Goal: Task Accomplishment & Management: Complete application form

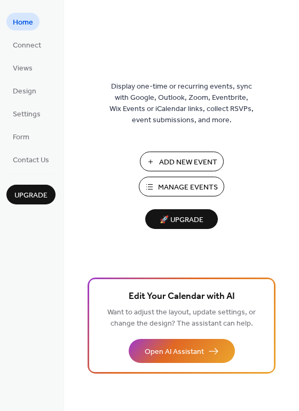
click at [188, 183] on span "Manage Events" at bounding box center [188, 187] width 60 height 11
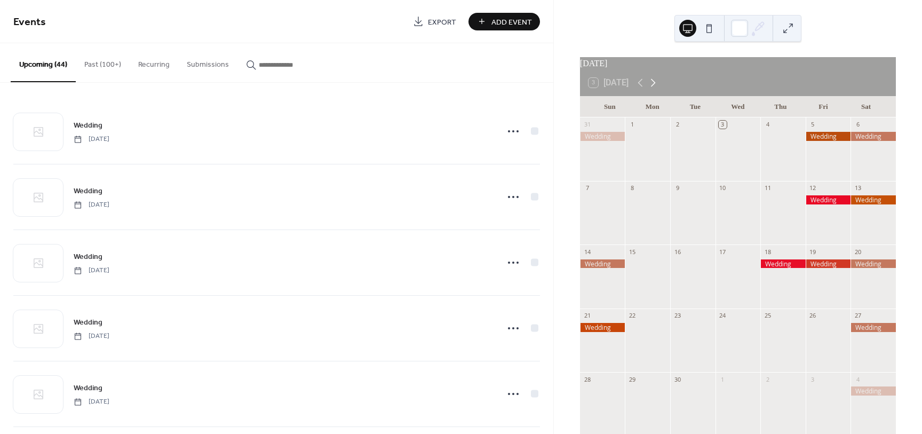
click at [650, 89] on icon at bounding box center [652, 82] width 13 height 13
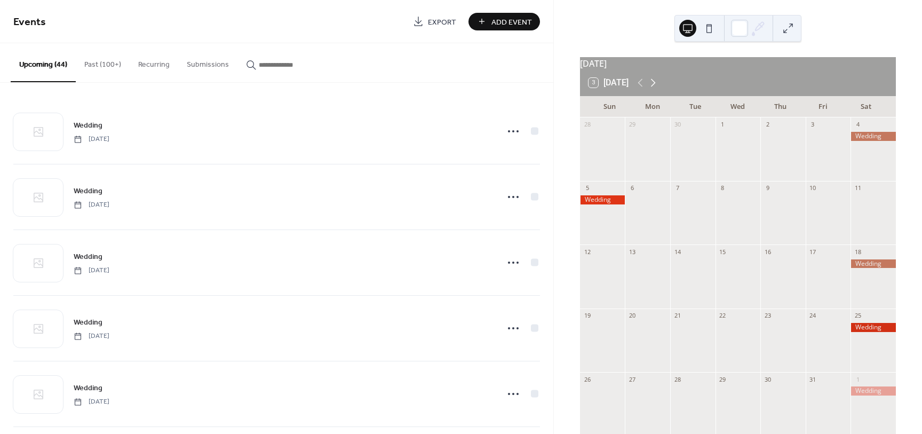
click at [658, 89] on icon at bounding box center [652, 82] width 13 height 13
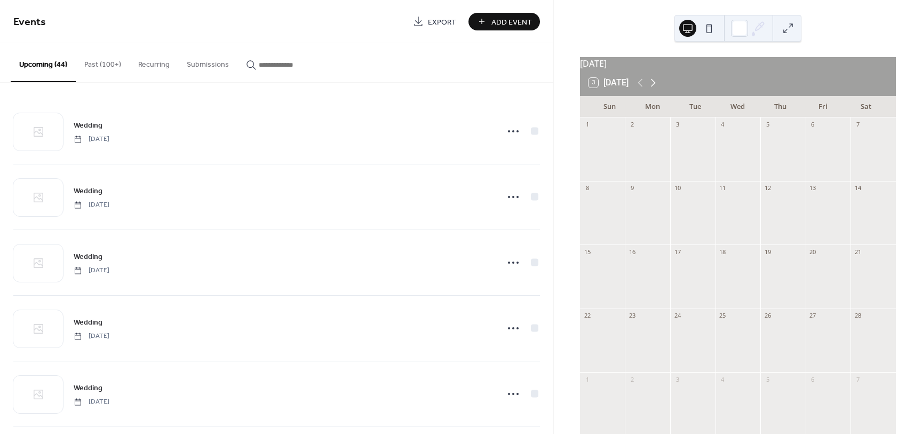
click at [658, 89] on icon at bounding box center [652, 82] width 13 height 13
click at [657, 89] on icon at bounding box center [652, 82] width 13 height 13
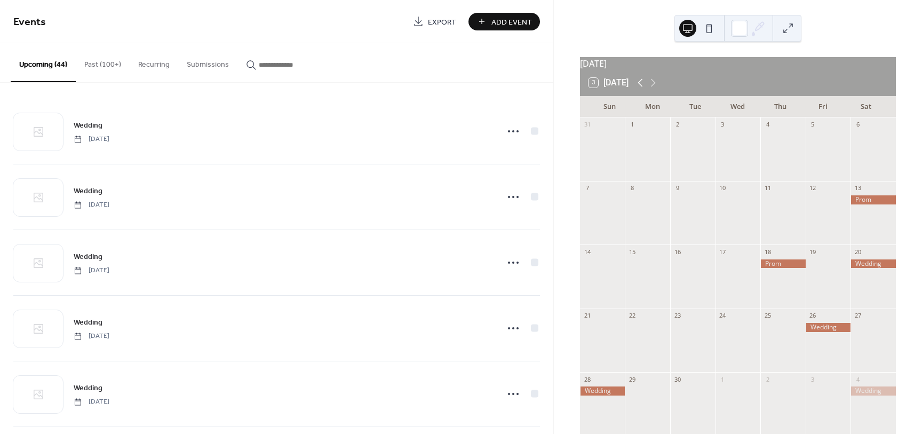
click at [641, 85] on icon at bounding box center [640, 82] width 13 height 13
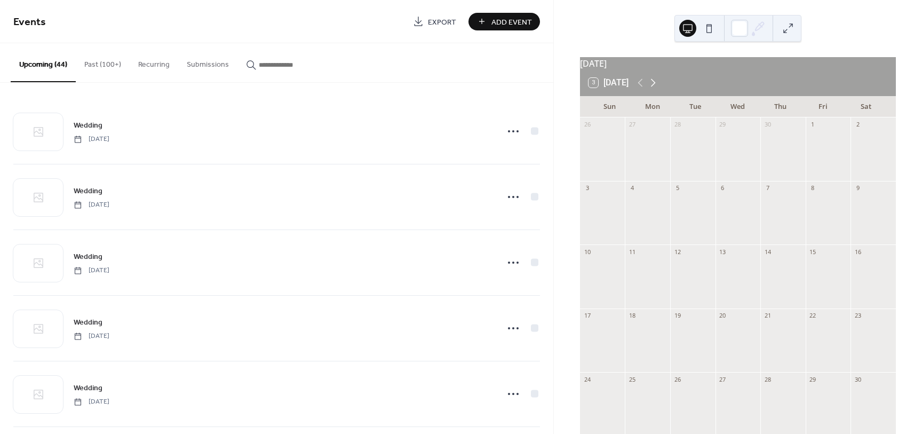
click at [655, 87] on icon at bounding box center [653, 83] width 5 height 8
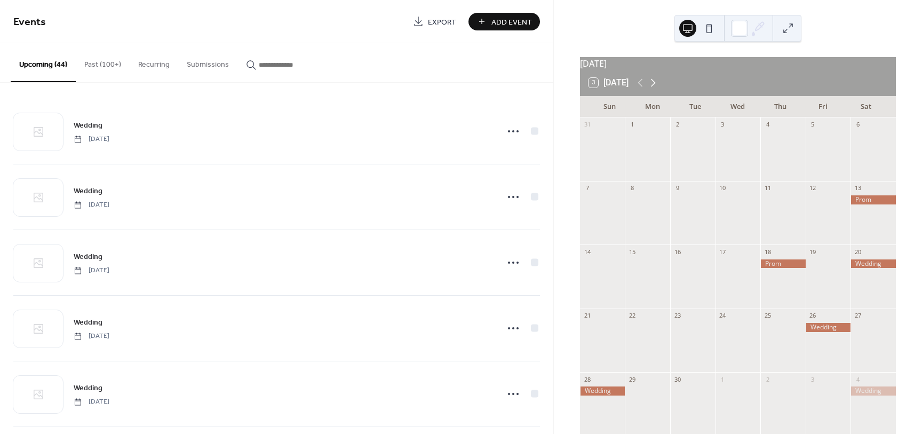
click at [654, 89] on icon at bounding box center [652, 82] width 13 height 13
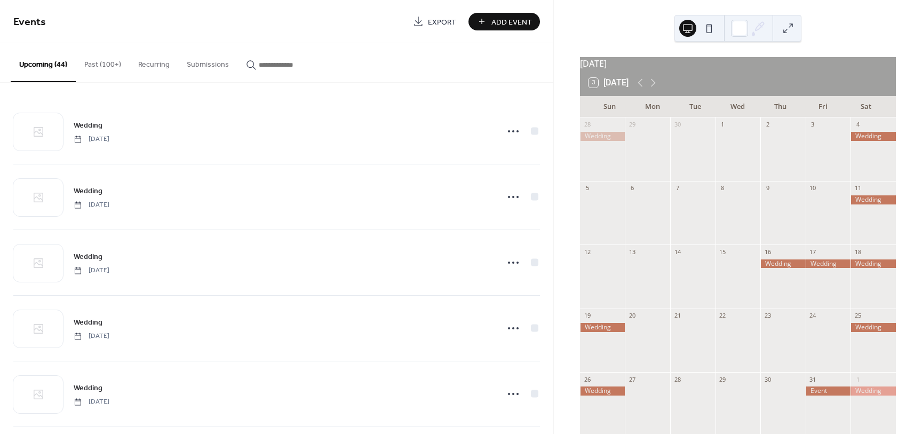
scroll to position [67, 0]
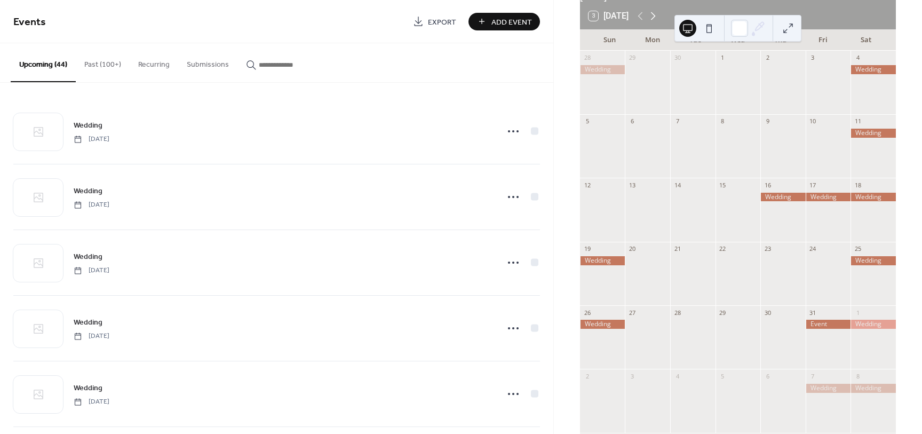
click at [652, 19] on icon at bounding box center [652, 16] width 13 height 13
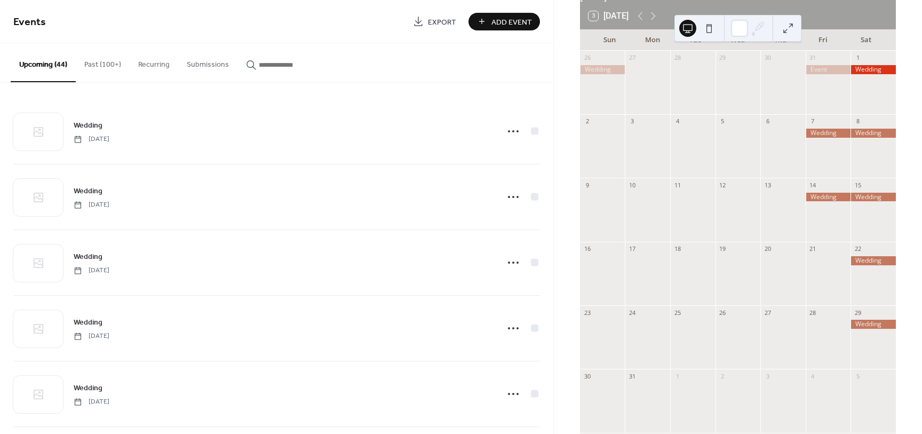
click at [508, 26] on span "Add Event" at bounding box center [511, 22] width 41 height 11
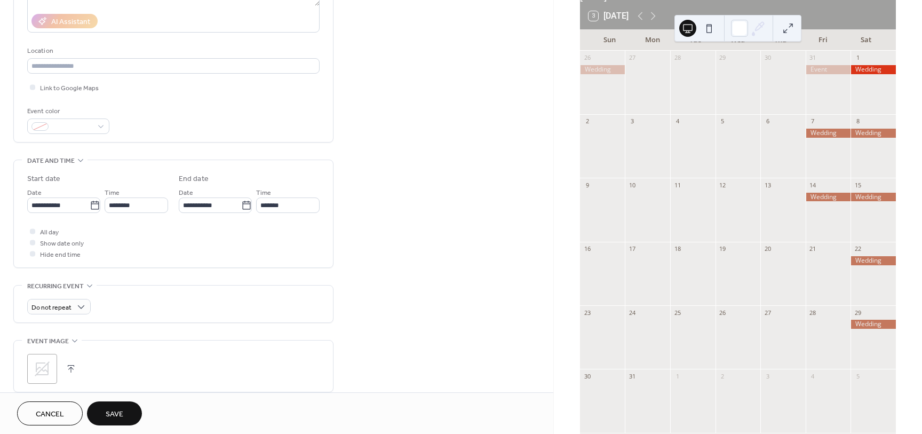
scroll to position [200, 0]
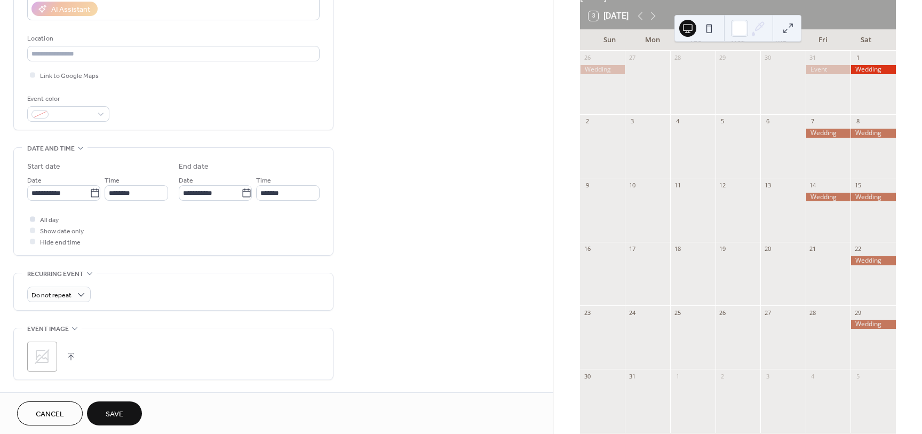
type input "*******"
click at [43, 221] on span "All day" at bounding box center [49, 219] width 19 height 11
click at [91, 195] on icon at bounding box center [95, 193] width 11 height 11
click at [90, 195] on input "**********" at bounding box center [58, 192] width 62 height 15
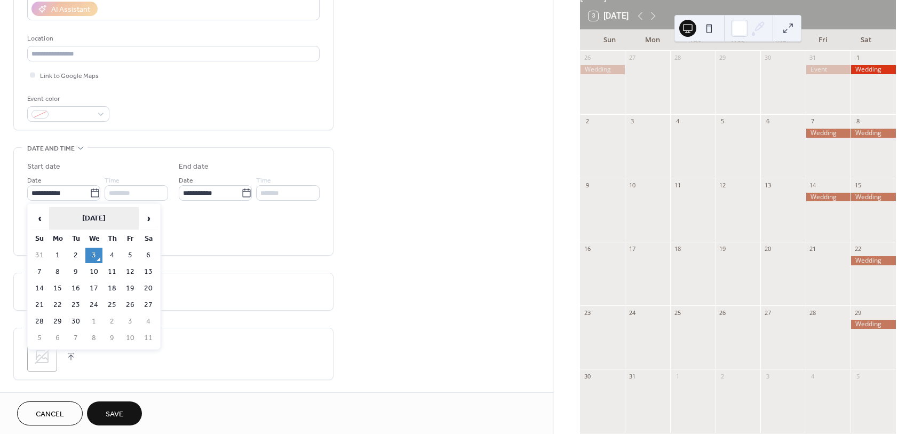
click at [114, 220] on th "[DATE]" at bounding box center [94, 218] width 90 height 23
click at [103, 214] on th "2025" at bounding box center [94, 218] width 105 height 23
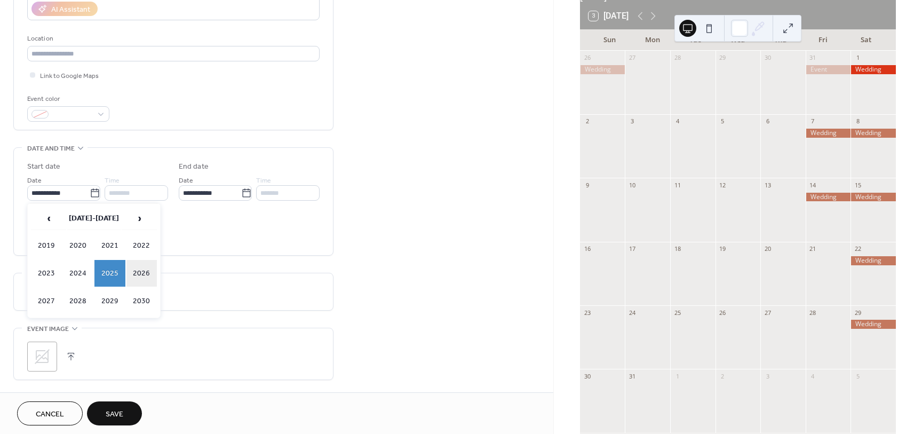
click at [147, 271] on td "2026" at bounding box center [141, 273] width 31 height 27
click at [139, 270] on td "Aug" at bounding box center [141, 273] width 31 height 27
click at [129, 307] on td "21" at bounding box center [130, 304] width 17 height 15
type input "**********"
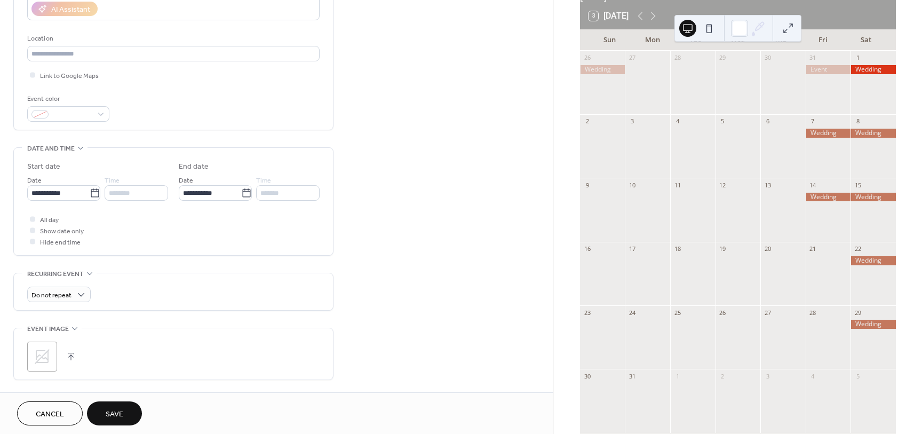
click at [123, 409] on span "Save" at bounding box center [115, 414] width 18 height 11
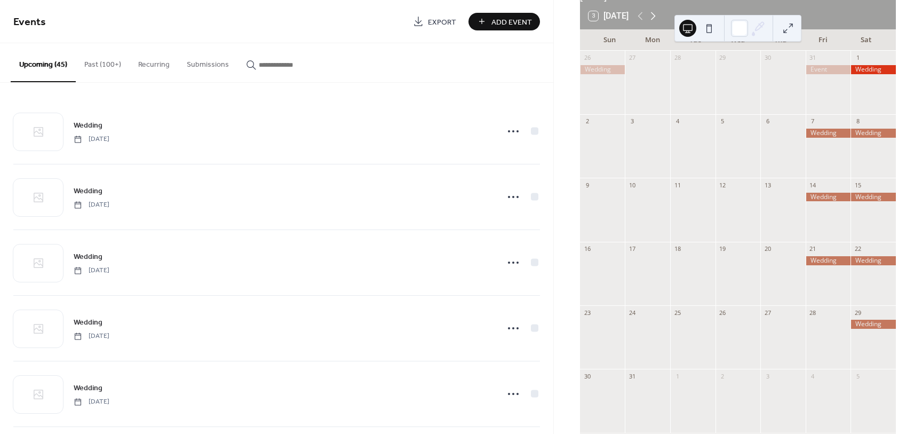
click at [659, 22] on icon at bounding box center [652, 16] width 13 height 13
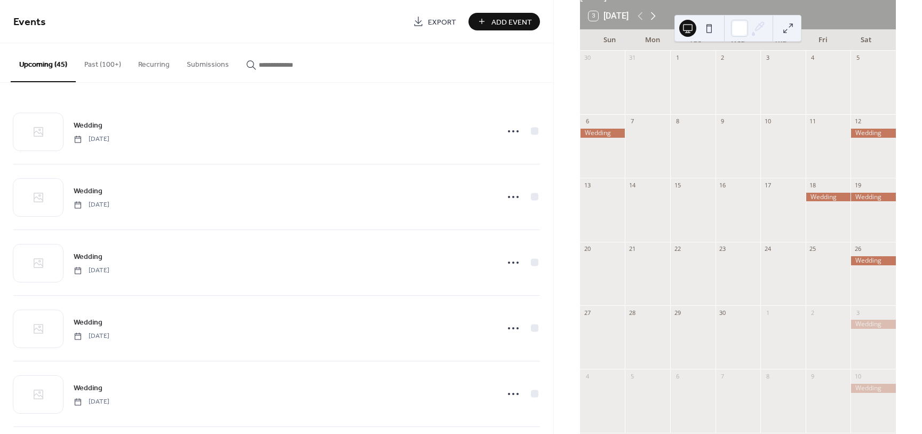
click at [654, 21] on icon at bounding box center [652, 16] width 13 height 13
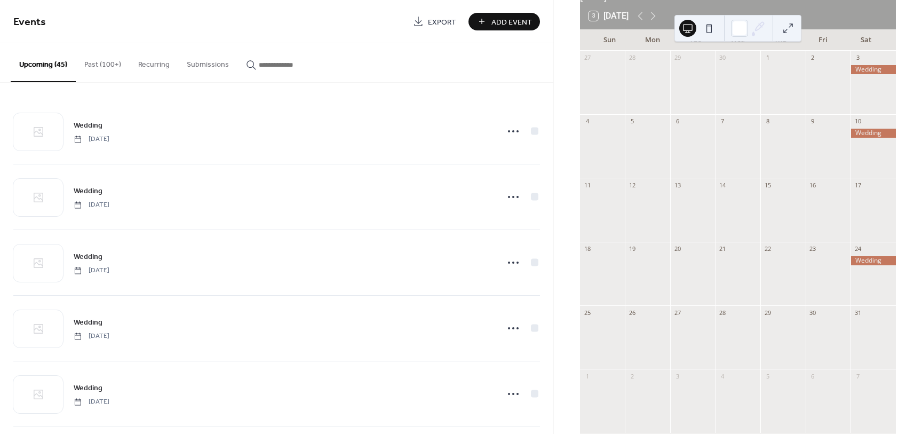
click at [515, 26] on span "Add Event" at bounding box center [511, 22] width 41 height 11
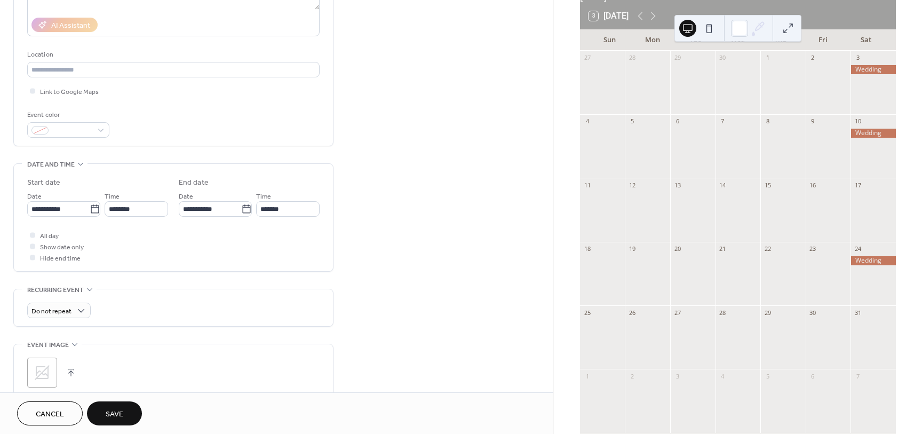
scroll to position [200, 0]
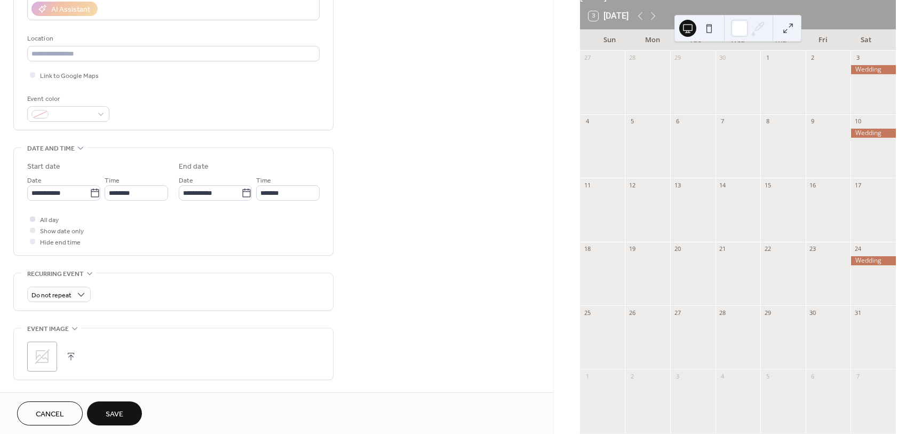
type input "*******"
click at [53, 220] on span "All day" at bounding box center [49, 219] width 19 height 11
click at [105, 182] on div "**********" at bounding box center [97, 187] width 141 height 27
click at [31, 220] on div at bounding box center [32, 218] width 5 height 5
click at [83, 185] on input "**********" at bounding box center [58, 192] width 62 height 15
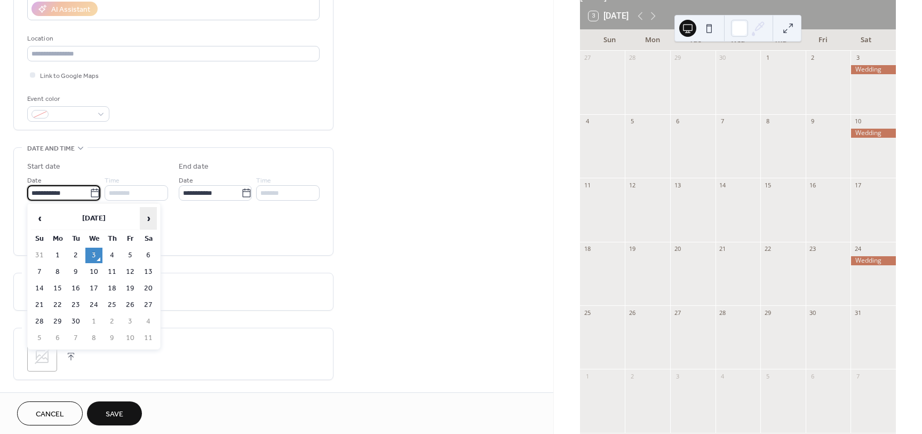
click at [153, 215] on span "›" at bounding box center [148, 217] width 16 height 21
click at [152, 215] on span "›" at bounding box center [148, 217] width 16 height 21
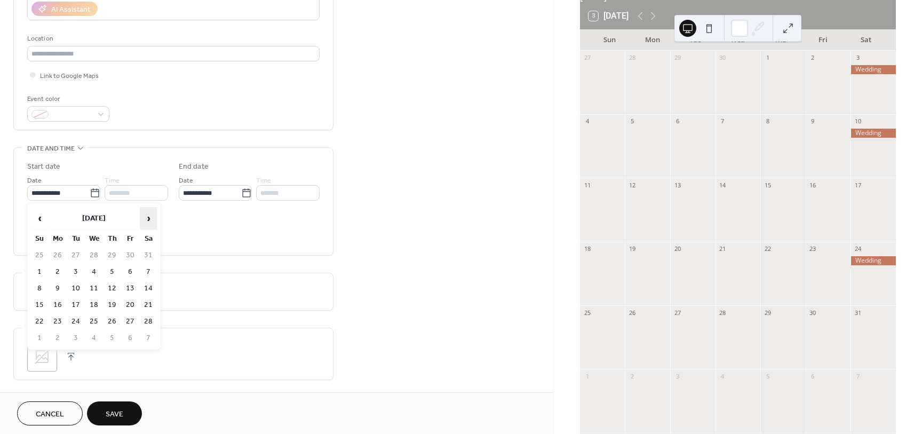
click at [152, 215] on span "›" at bounding box center [148, 217] width 16 height 21
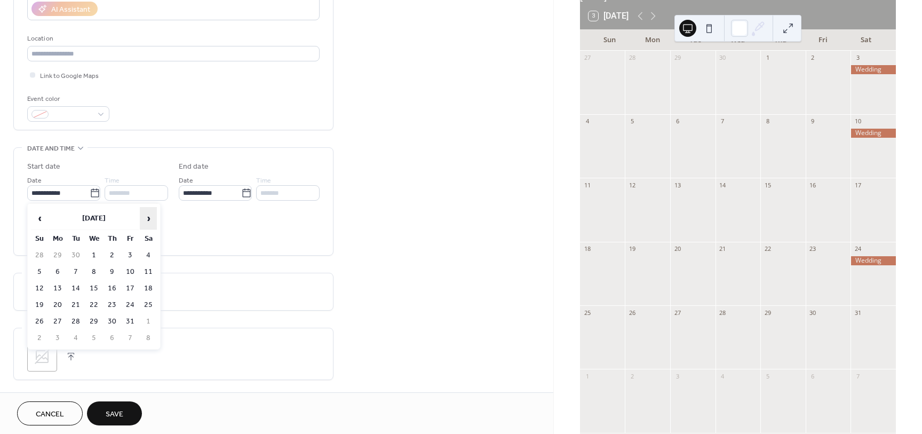
click at [152, 215] on span "›" at bounding box center [148, 217] width 16 height 21
click at [37, 219] on span "‹" at bounding box center [39, 217] width 16 height 21
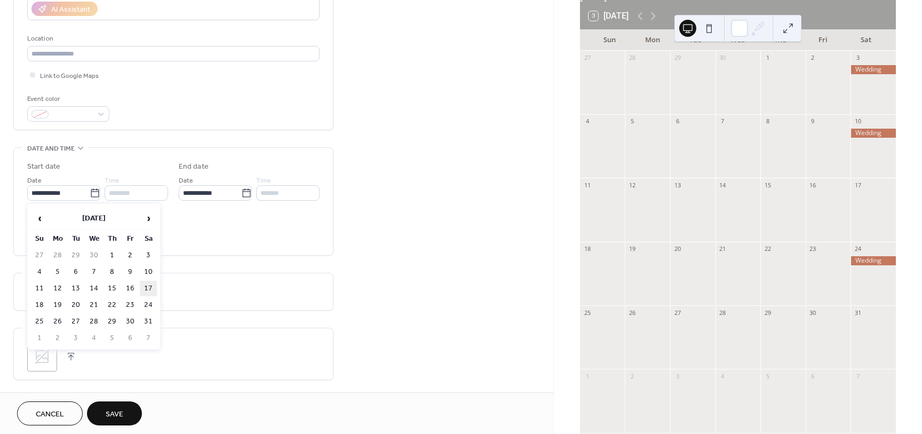
click at [145, 287] on td "17" at bounding box center [148, 288] width 17 height 15
type input "**********"
click at [112, 413] on span "Save" at bounding box center [115, 414] width 18 height 11
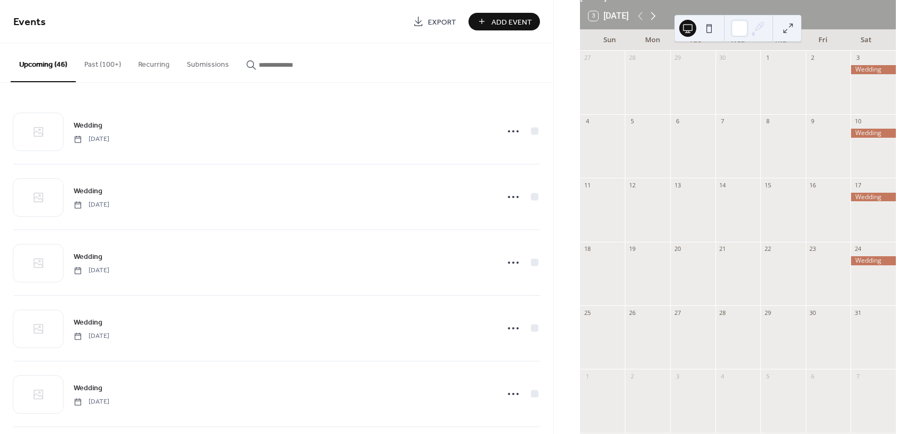
click at [653, 20] on icon at bounding box center [653, 16] width 5 height 8
click at [653, 22] on icon at bounding box center [652, 16] width 13 height 13
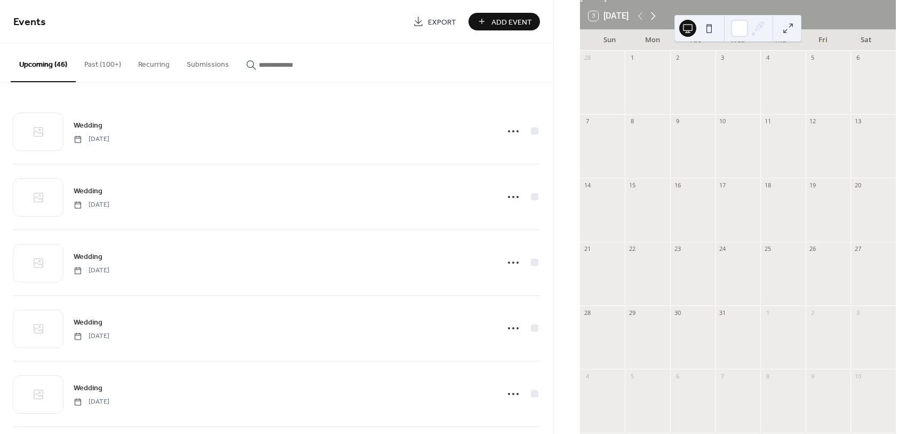
click at [653, 22] on icon at bounding box center [652, 16] width 13 height 13
click at [501, 28] on span "Add Event" at bounding box center [511, 22] width 41 height 11
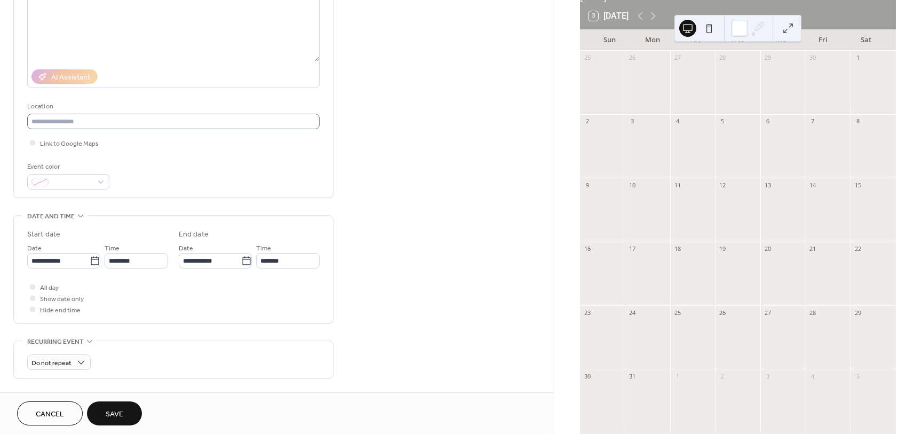
scroll to position [133, 0]
type input "*******"
click at [32, 285] on div at bounding box center [32, 285] width 5 height 5
click at [91, 264] on icon at bounding box center [95, 259] width 11 height 11
click at [90, 264] on input "**********" at bounding box center [58, 259] width 62 height 15
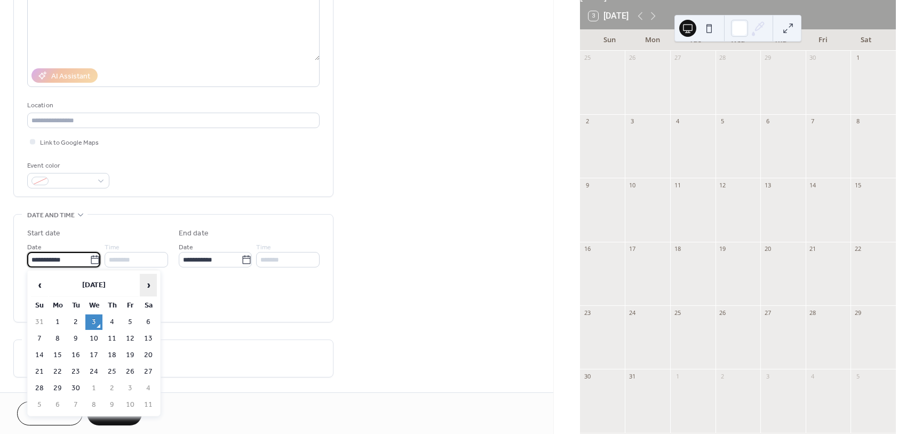
click at [149, 290] on span "›" at bounding box center [148, 284] width 16 height 21
click at [149, 289] on span "›" at bounding box center [148, 284] width 16 height 21
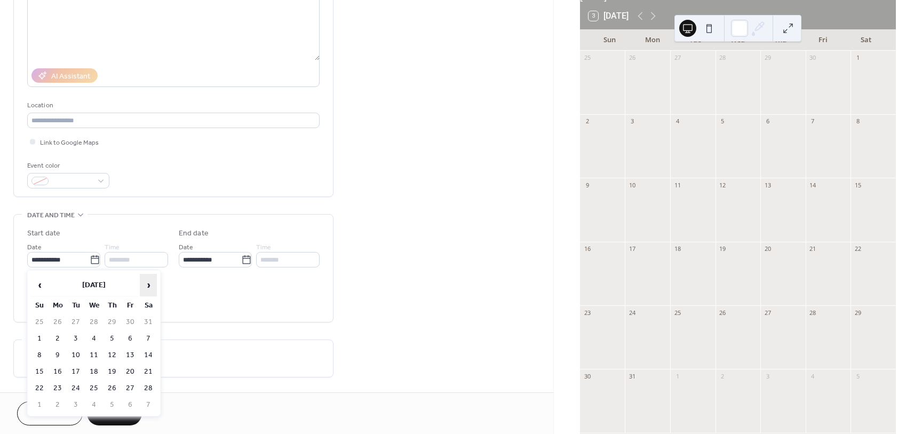
click at [149, 289] on span "›" at bounding box center [148, 284] width 16 height 21
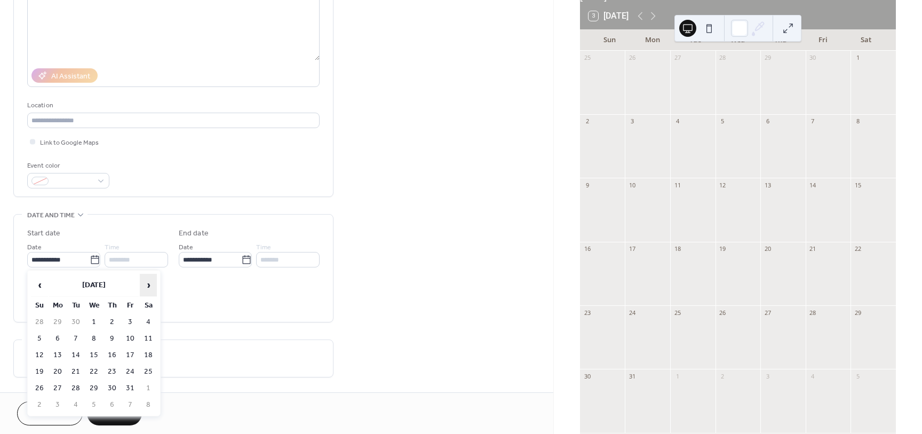
click at [149, 289] on span "›" at bounding box center [148, 284] width 16 height 21
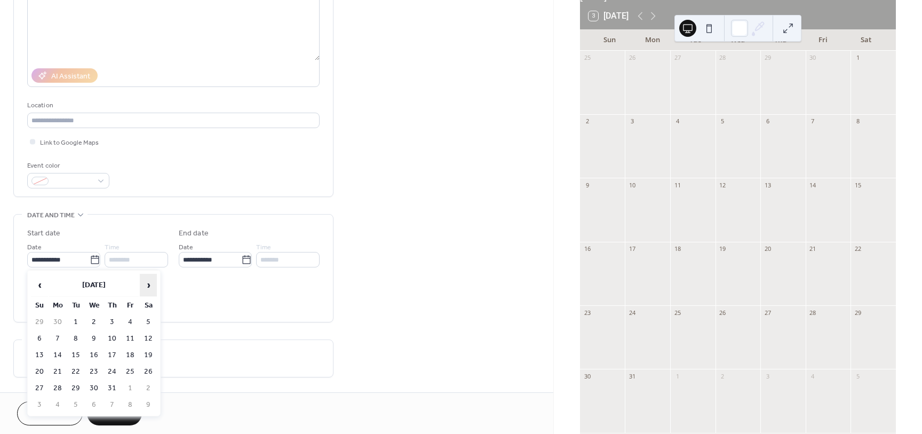
click at [149, 289] on span "›" at bounding box center [148, 284] width 16 height 21
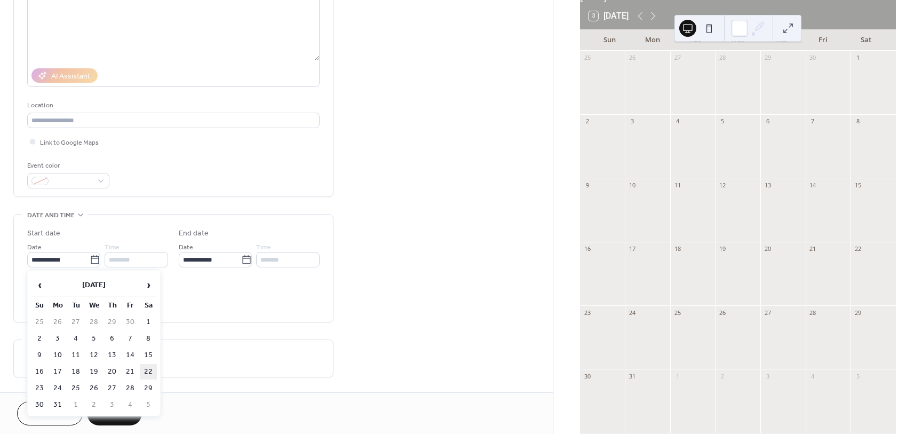
click at [149, 371] on td "22" at bounding box center [148, 371] width 17 height 15
type input "**********"
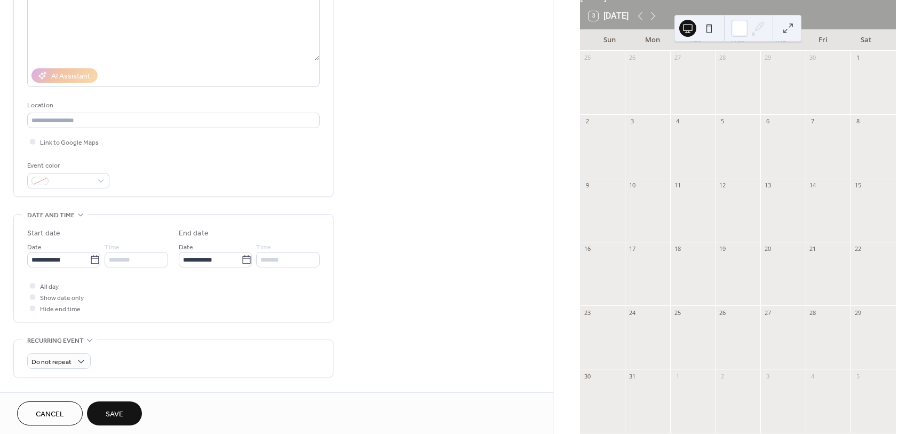
click at [110, 410] on span "Save" at bounding box center [115, 414] width 18 height 11
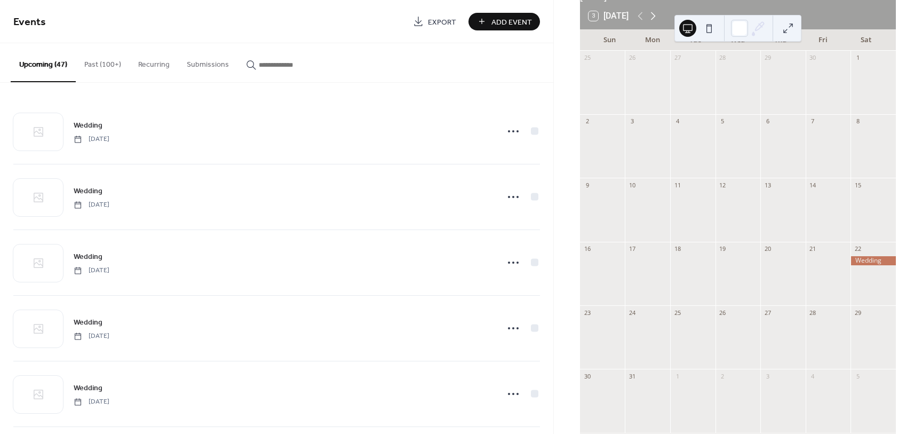
click at [658, 22] on icon at bounding box center [652, 16] width 13 height 13
click at [525, 20] on span "Add Event" at bounding box center [511, 22] width 41 height 11
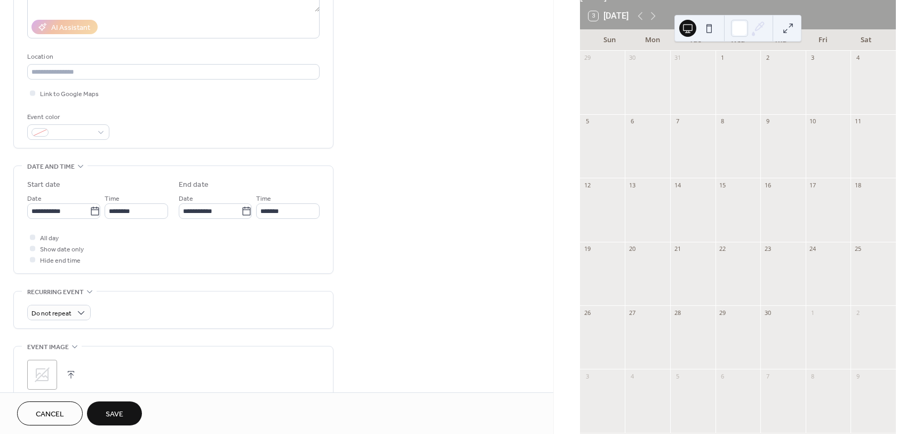
scroll to position [200, 0]
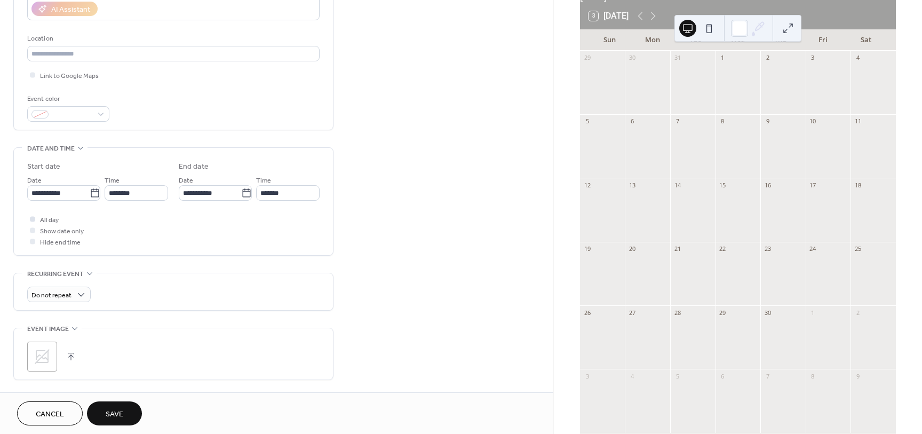
type input "*******"
click at [35, 219] on div at bounding box center [32, 218] width 11 height 11
click at [90, 194] on icon at bounding box center [95, 193] width 11 height 11
click at [90, 194] on input "**********" at bounding box center [58, 192] width 62 height 15
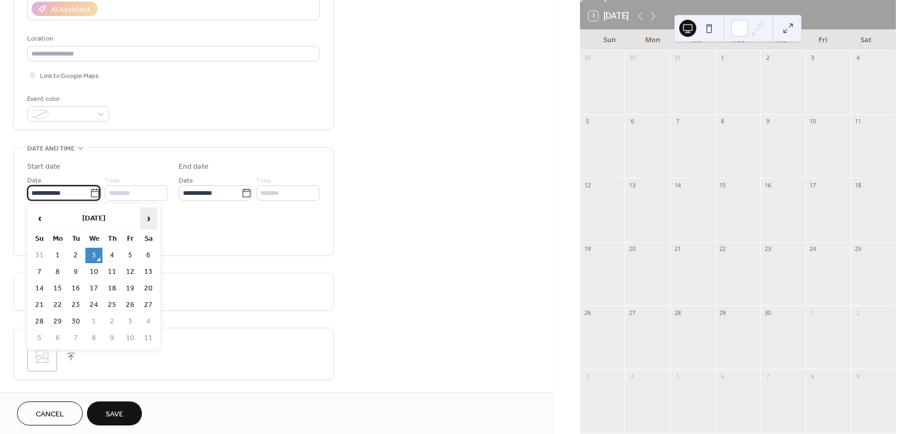
click at [143, 214] on span "›" at bounding box center [148, 217] width 16 height 21
click at [144, 214] on span "›" at bounding box center [148, 217] width 16 height 21
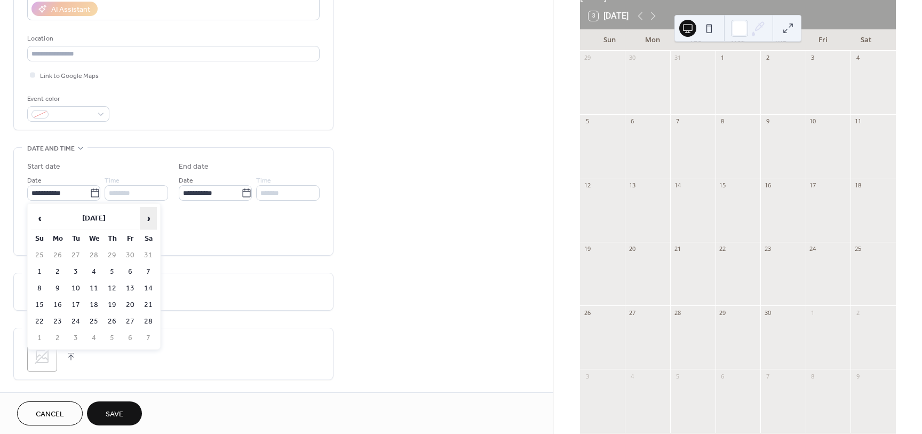
click at [144, 214] on span "›" at bounding box center [148, 217] width 16 height 21
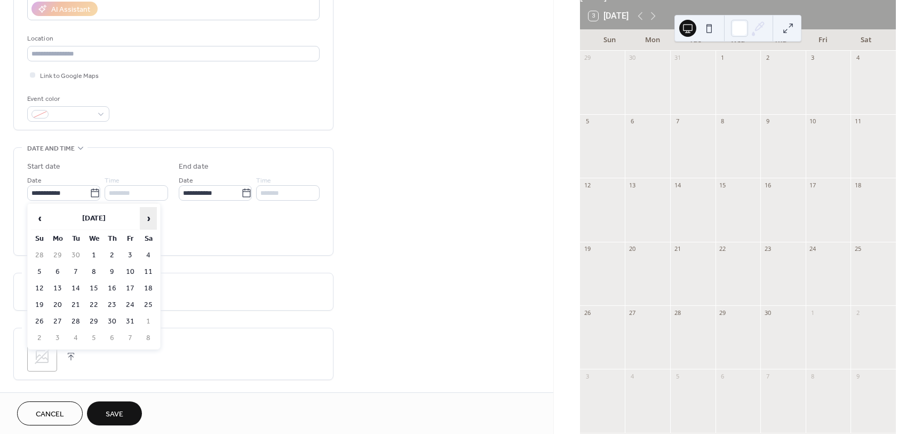
click at [144, 214] on span "›" at bounding box center [148, 217] width 16 height 21
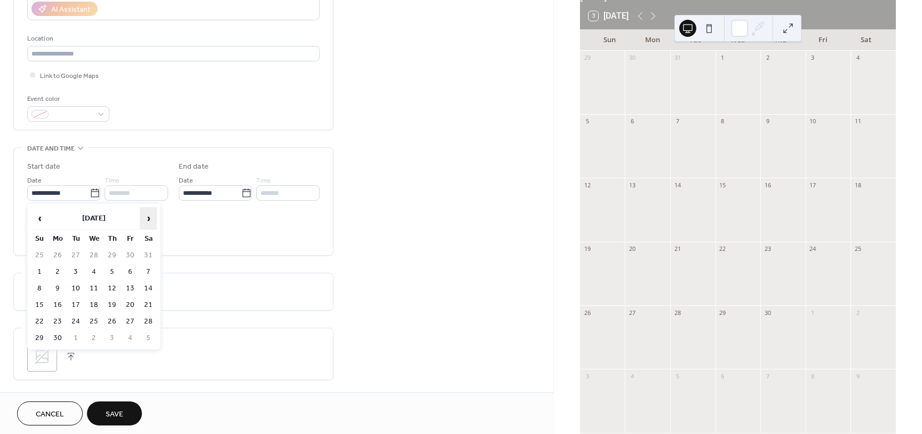
click at [144, 214] on span "›" at bounding box center [148, 217] width 16 height 21
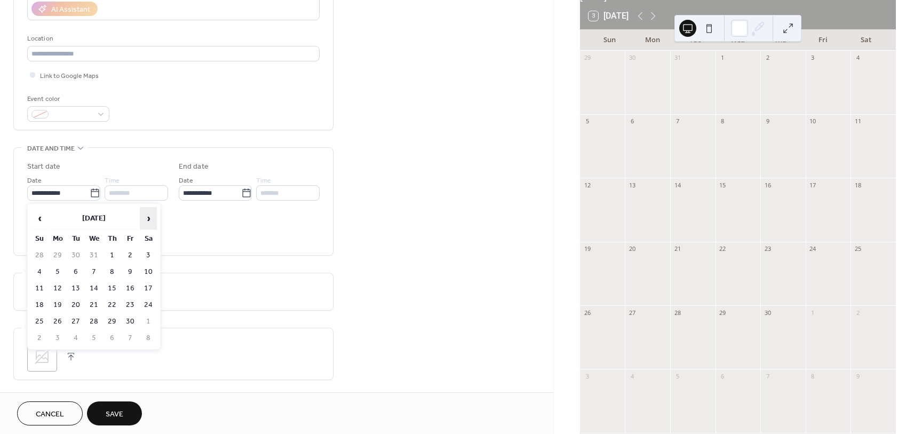
click at [144, 214] on span "›" at bounding box center [148, 217] width 16 height 21
click at [37, 268] on td "5" at bounding box center [39, 271] width 17 height 15
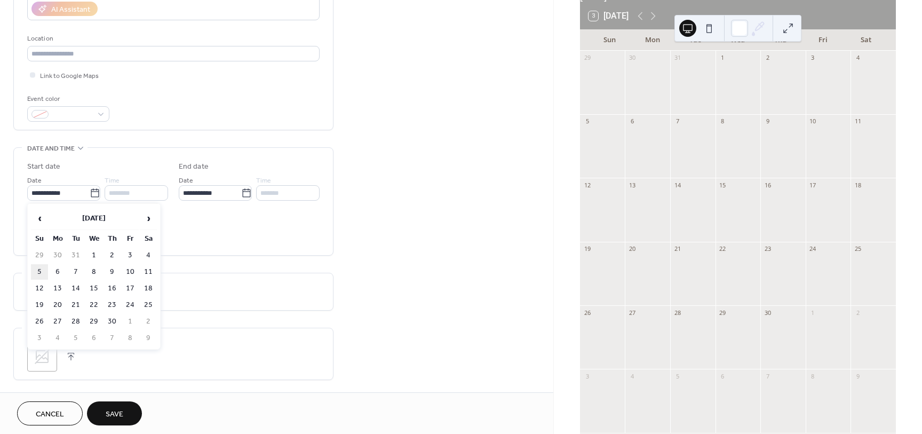
type input "**********"
click at [133, 411] on button "Save" at bounding box center [114, 413] width 55 height 24
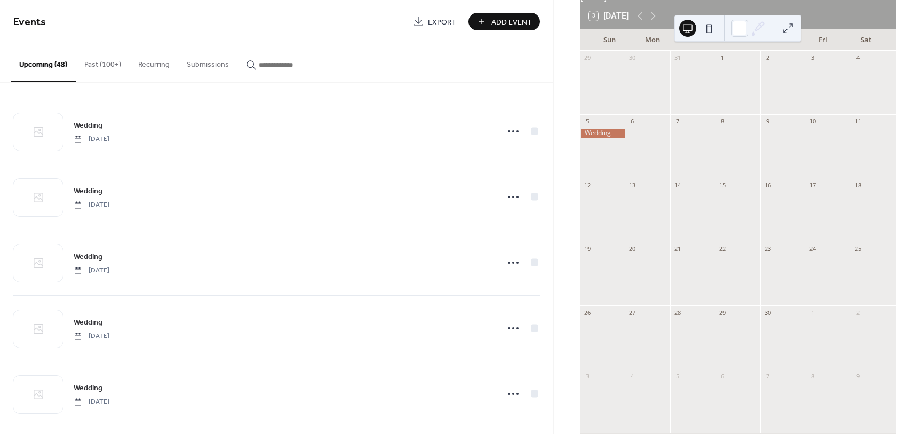
click at [506, 13] on button "Add Event" at bounding box center [503, 22] width 71 height 18
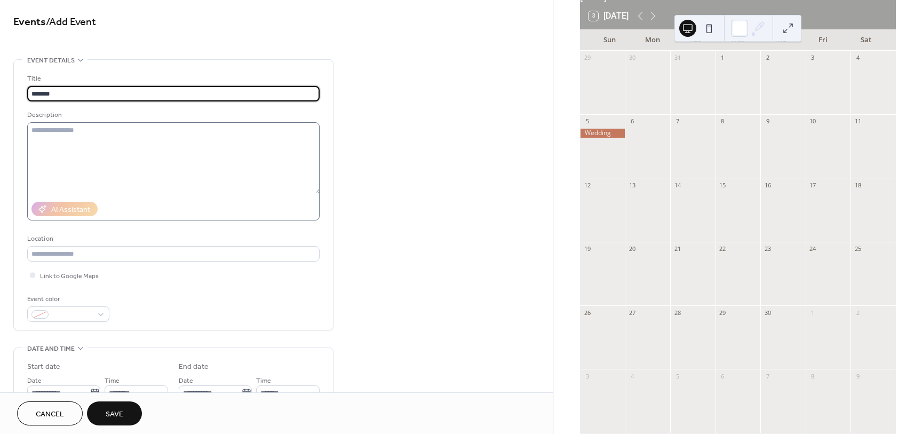
scroll to position [200, 0]
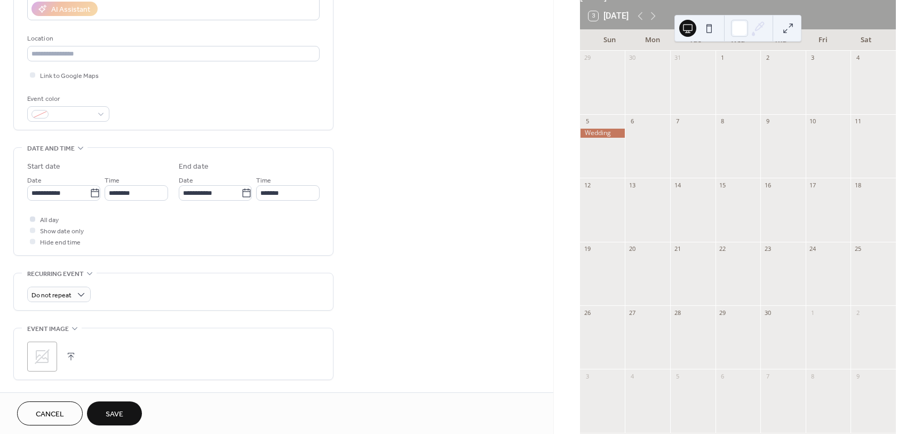
type input "*******"
click at [36, 220] on div at bounding box center [32, 218] width 11 height 11
click at [92, 191] on icon at bounding box center [95, 193] width 11 height 11
click at [90, 191] on input "**********" at bounding box center [58, 192] width 62 height 15
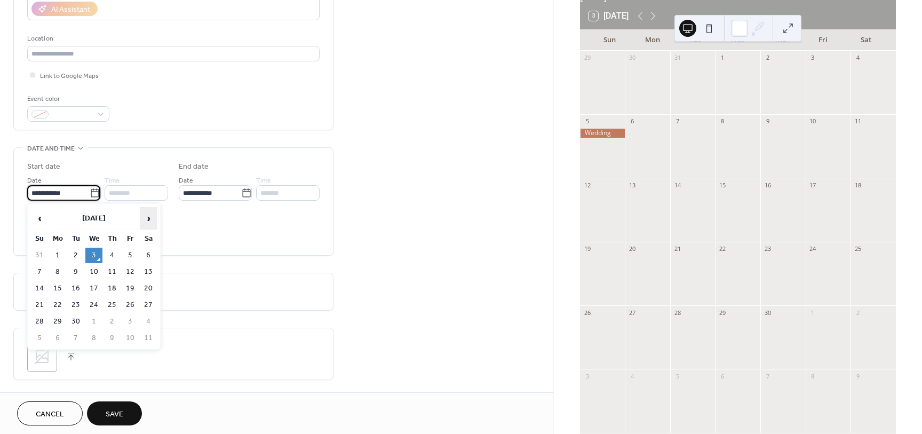
click at [143, 213] on span "›" at bounding box center [148, 217] width 16 height 21
click at [142, 213] on span "›" at bounding box center [148, 217] width 16 height 21
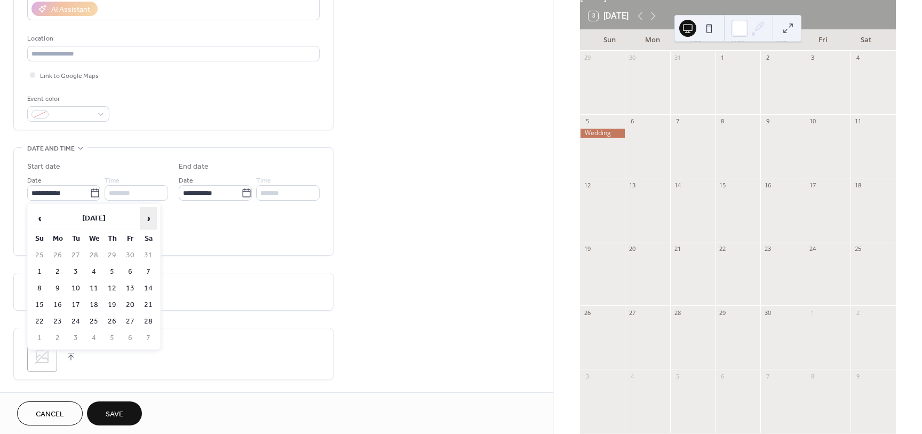
click at [142, 213] on span "›" at bounding box center [148, 217] width 16 height 21
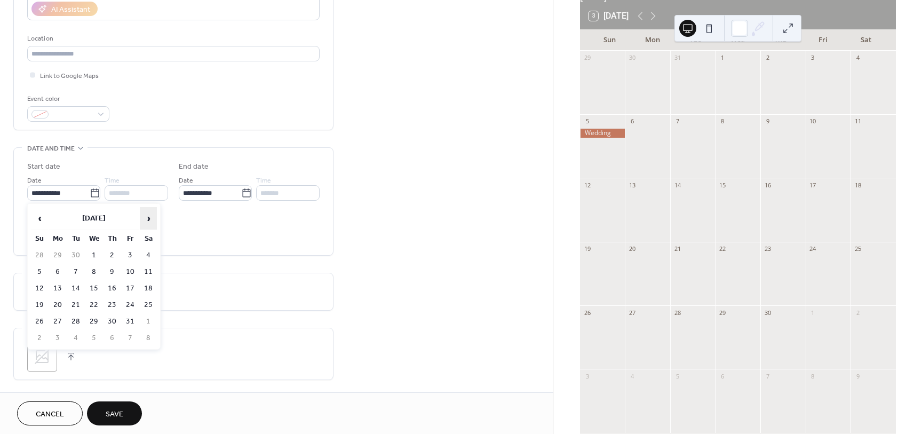
click at [142, 213] on span "›" at bounding box center [148, 217] width 16 height 21
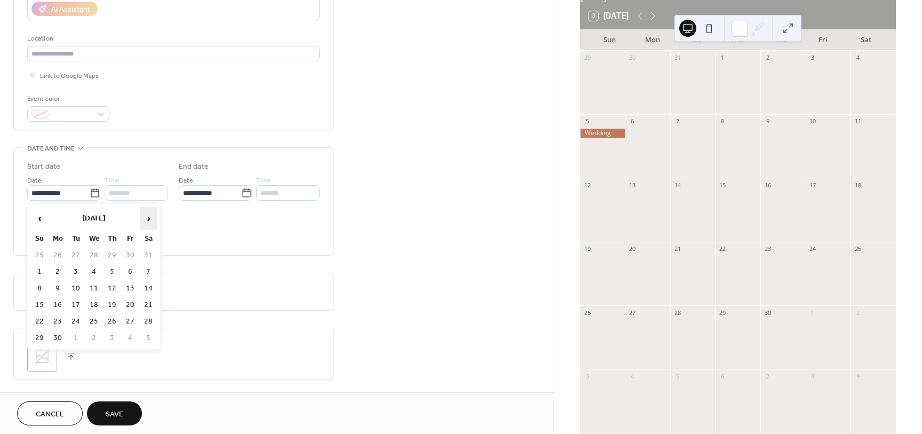
click at [142, 213] on span "›" at bounding box center [148, 217] width 16 height 21
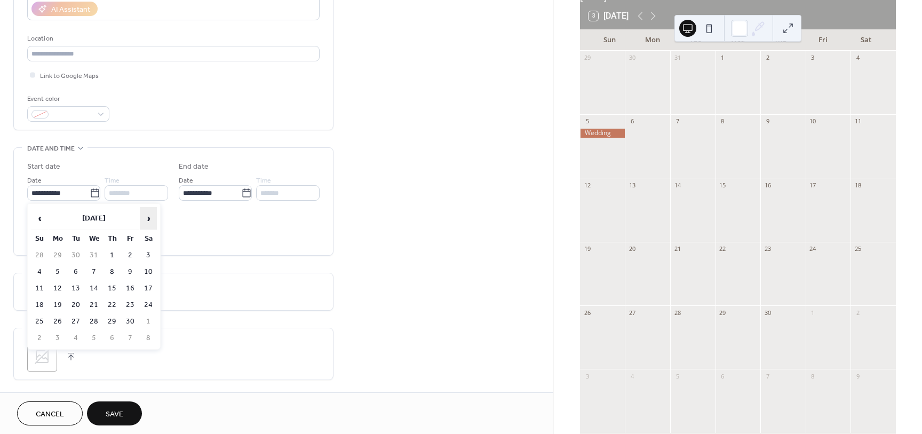
click at [142, 213] on span "›" at bounding box center [148, 217] width 16 height 21
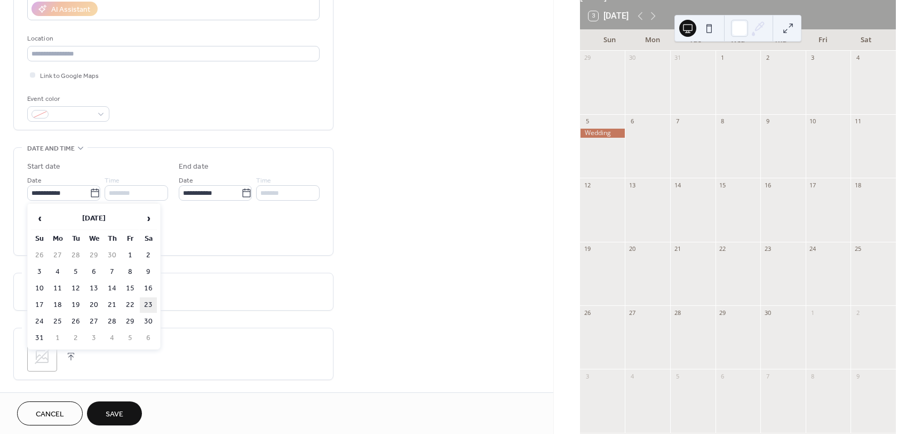
click at [149, 303] on td "23" at bounding box center [148, 304] width 17 height 15
type input "**********"
click at [117, 415] on span "Save" at bounding box center [115, 414] width 18 height 11
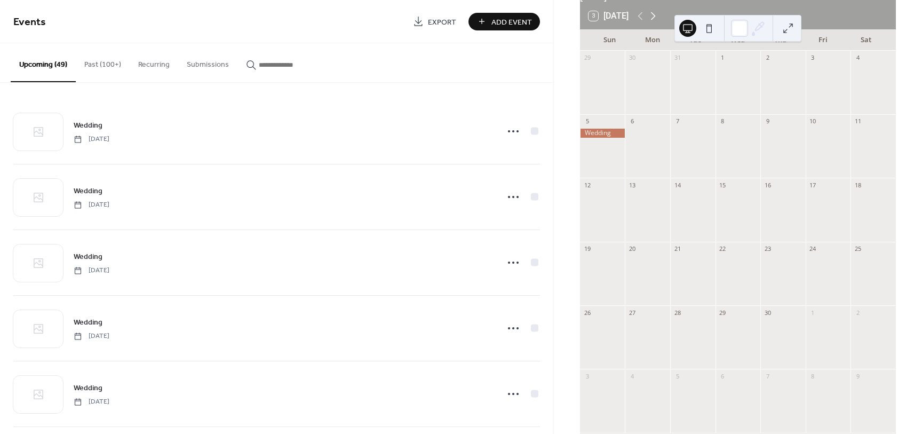
click at [653, 22] on icon at bounding box center [652, 16] width 13 height 13
click at [508, 19] on span "Add Event" at bounding box center [511, 22] width 41 height 11
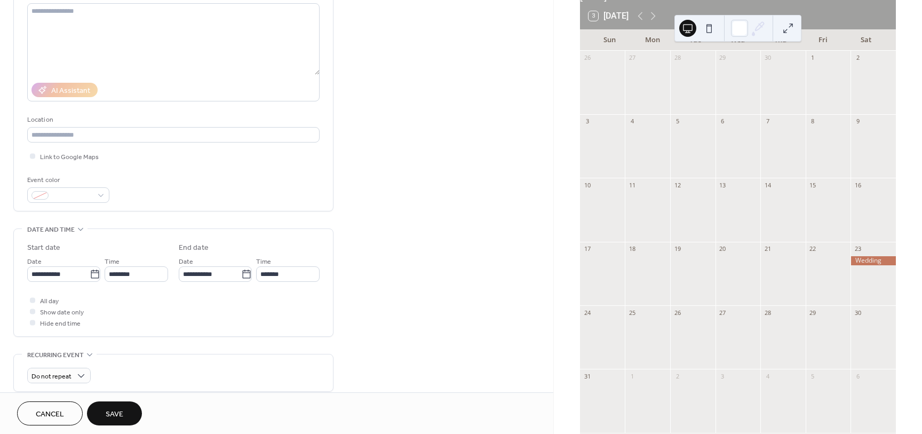
scroll to position [133, 0]
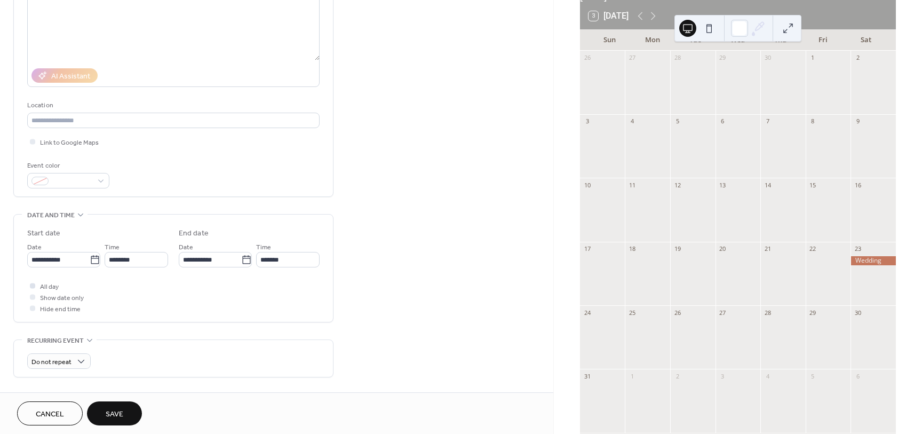
type input "*******"
click at [38, 286] on label "All day" at bounding box center [42, 285] width 31 height 11
click at [90, 261] on icon at bounding box center [95, 259] width 11 height 11
click at [89, 261] on input "**********" at bounding box center [58, 259] width 62 height 15
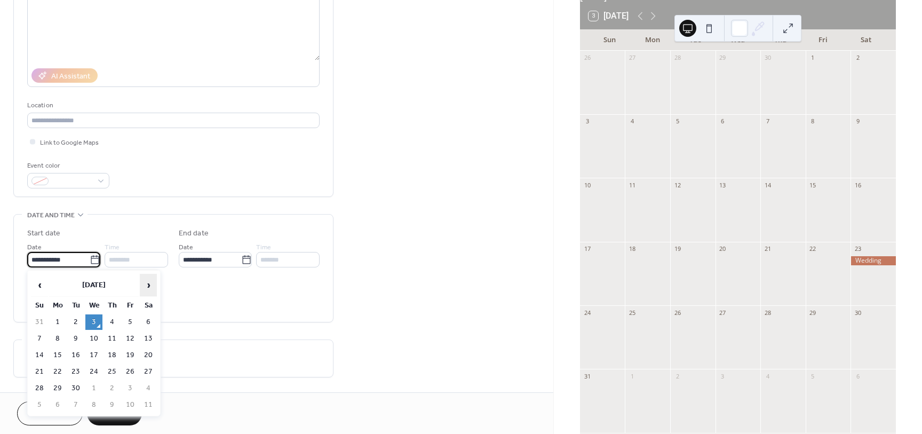
click at [155, 278] on span "›" at bounding box center [148, 284] width 16 height 21
click at [155, 277] on span "›" at bounding box center [148, 284] width 16 height 21
click at [154, 277] on span "›" at bounding box center [148, 284] width 16 height 21
click at [154, 278] on span "›" at bounding box center [148, 284] width 16 height 21
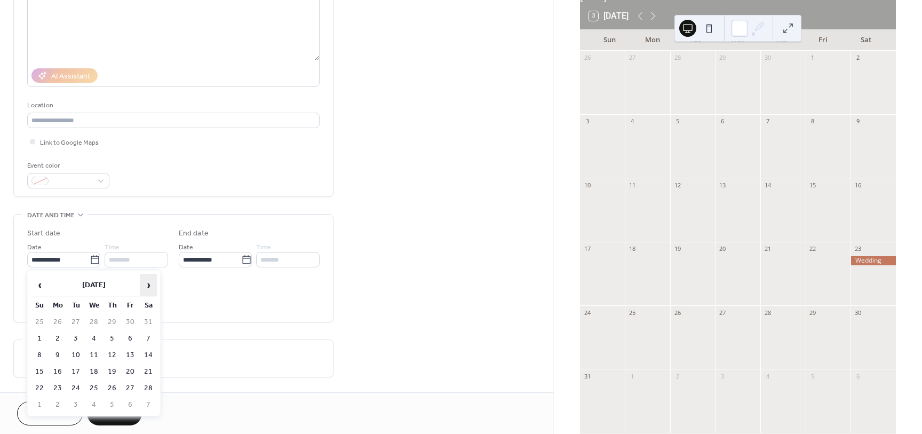
click at [154, 282] on span "›" at bounding box center [148, 284] width 16 height 21
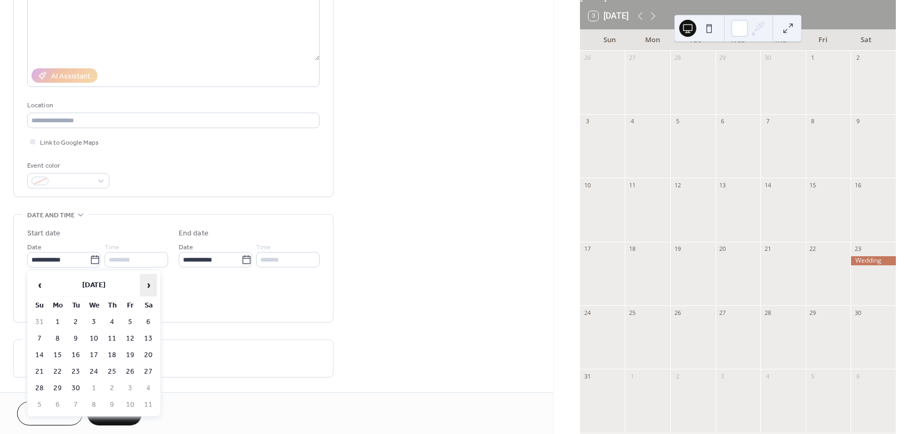
click at [154, 282] on span "›" at bounding box center [148, 284] width 16 height 21
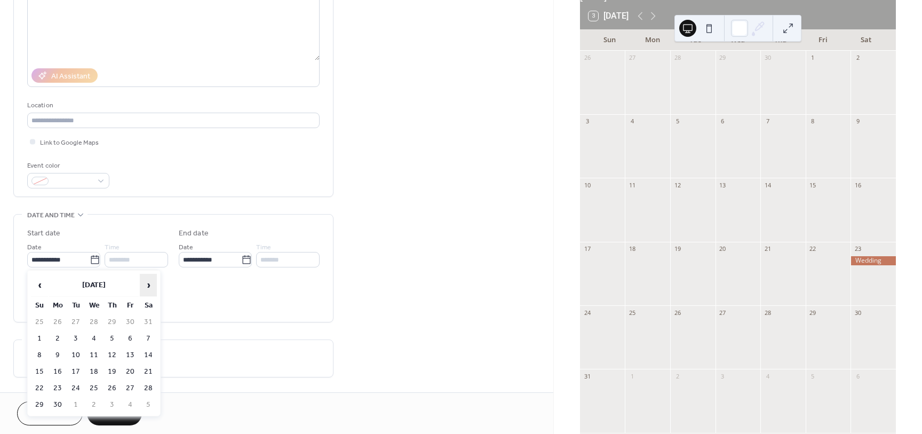
click at [154, 282] on span "›" at bounding box center [148, 284] width 16 height 21
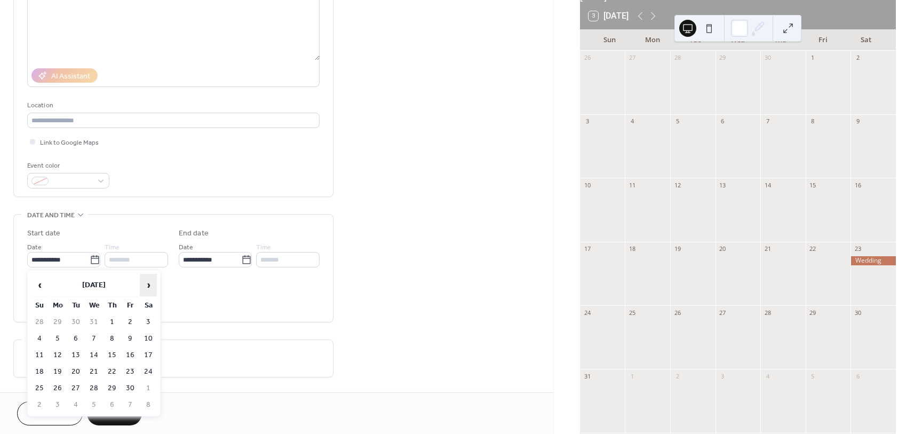
click at [154, 282] on span "›" at bounding box center [148, 284] width 16 height 21
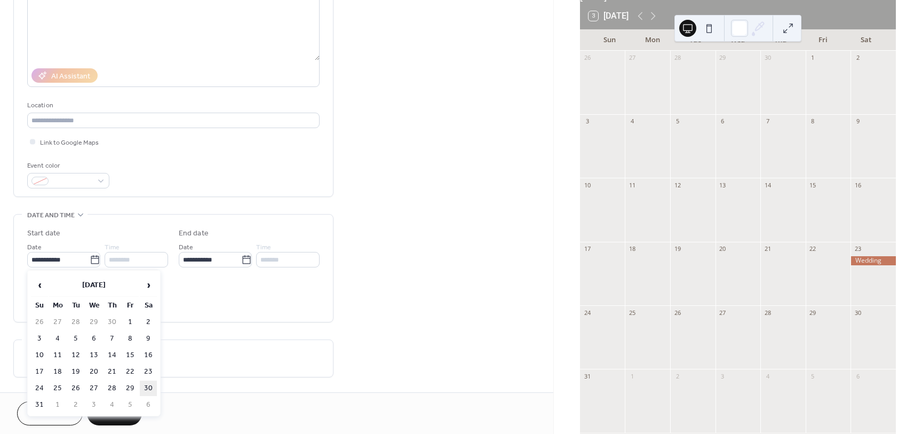
click at [148, 388] on td "30" at bounding box center [148, 387] width 17 height 15
type input "**********"
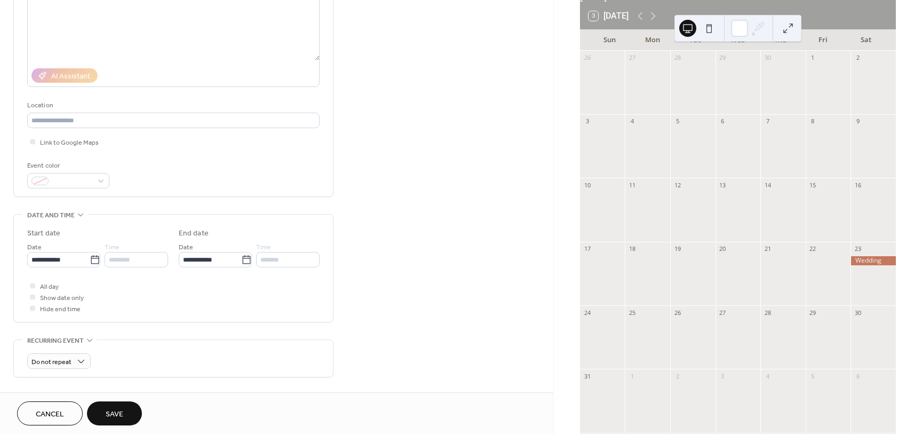
click at [126, 406] on button "Save" at bounding box center [114, 413] width 55 height 24
